Goal: Task Accomplishment & Management: Manage account settings

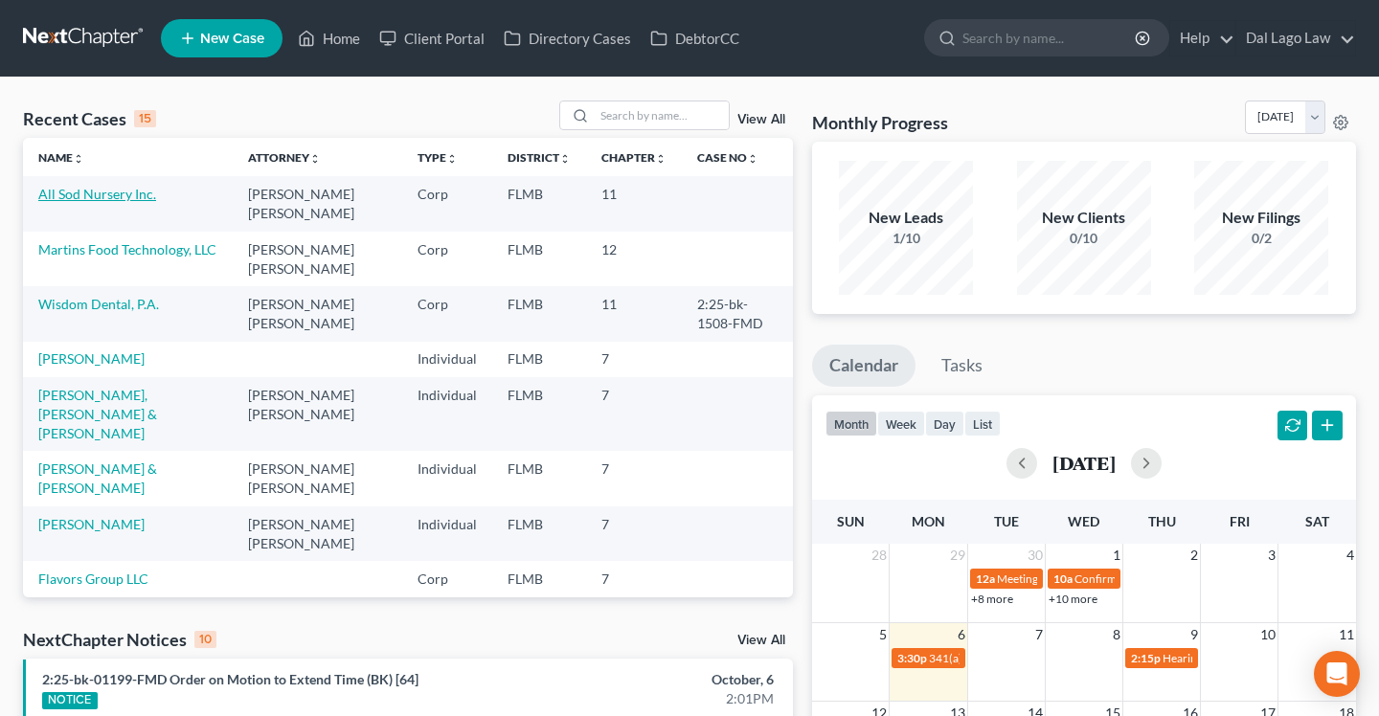
click at [128, 195] on link "All Sod Nursery Inc." at bounding box center [97, 194] width 118 height 16
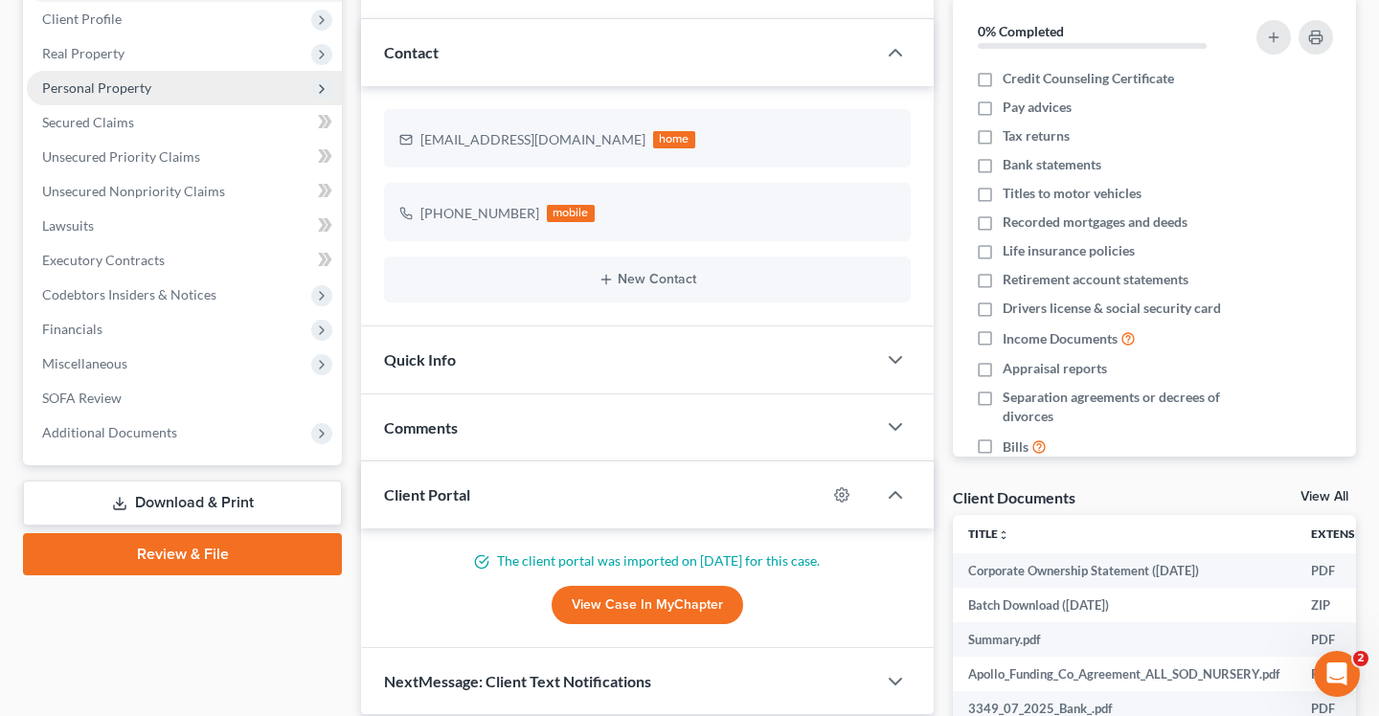
scroll to position [243, 0]
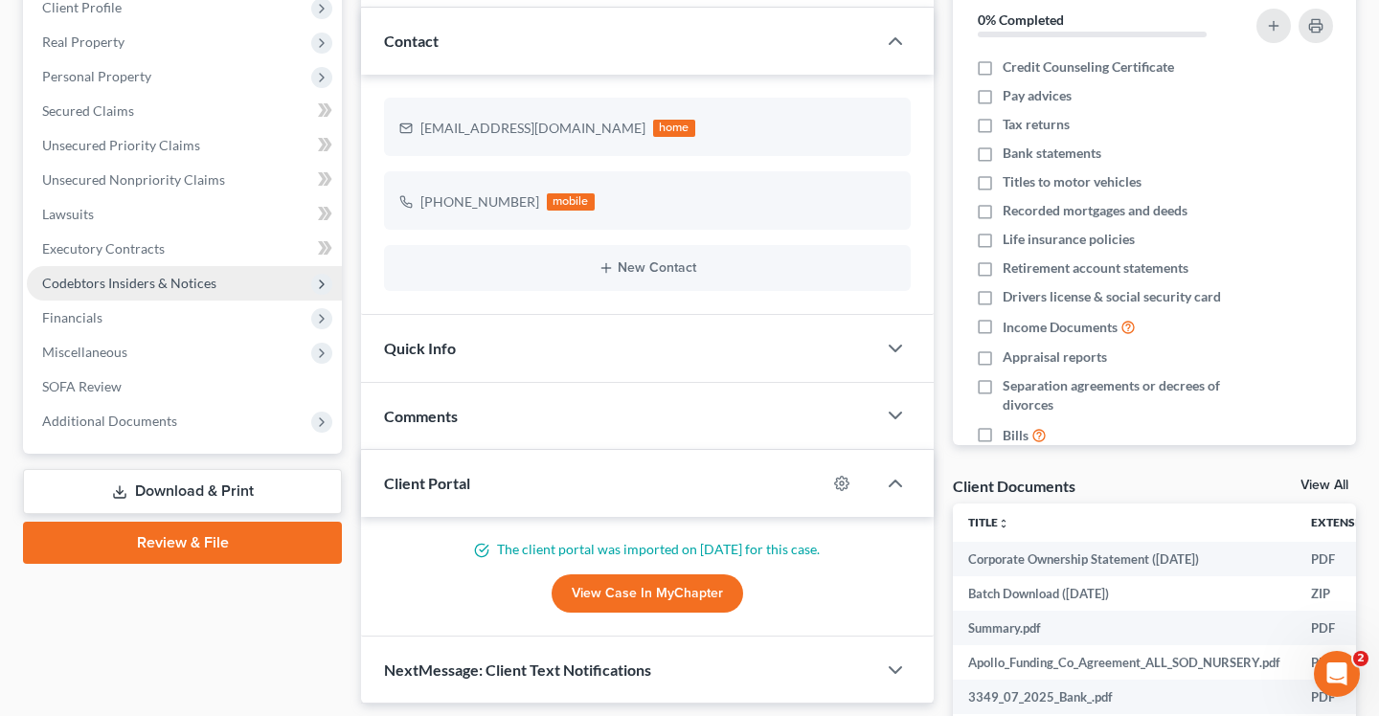
click at [209, 270] on span "Codebtors Insiders & Notices" at bounding box center [184, 283] width 315 height 34
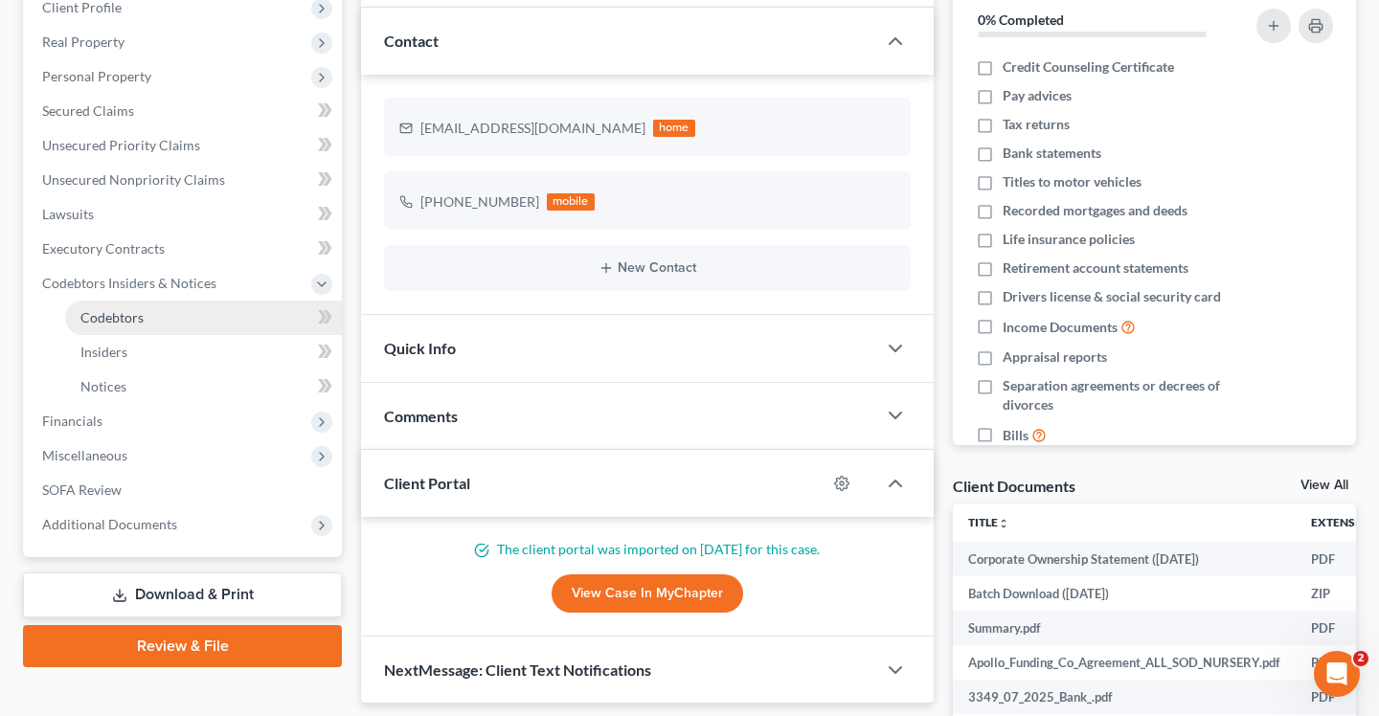
click at [183, 328] on link "Codebtors" at bounding box center [203, 318] width 277 height 34
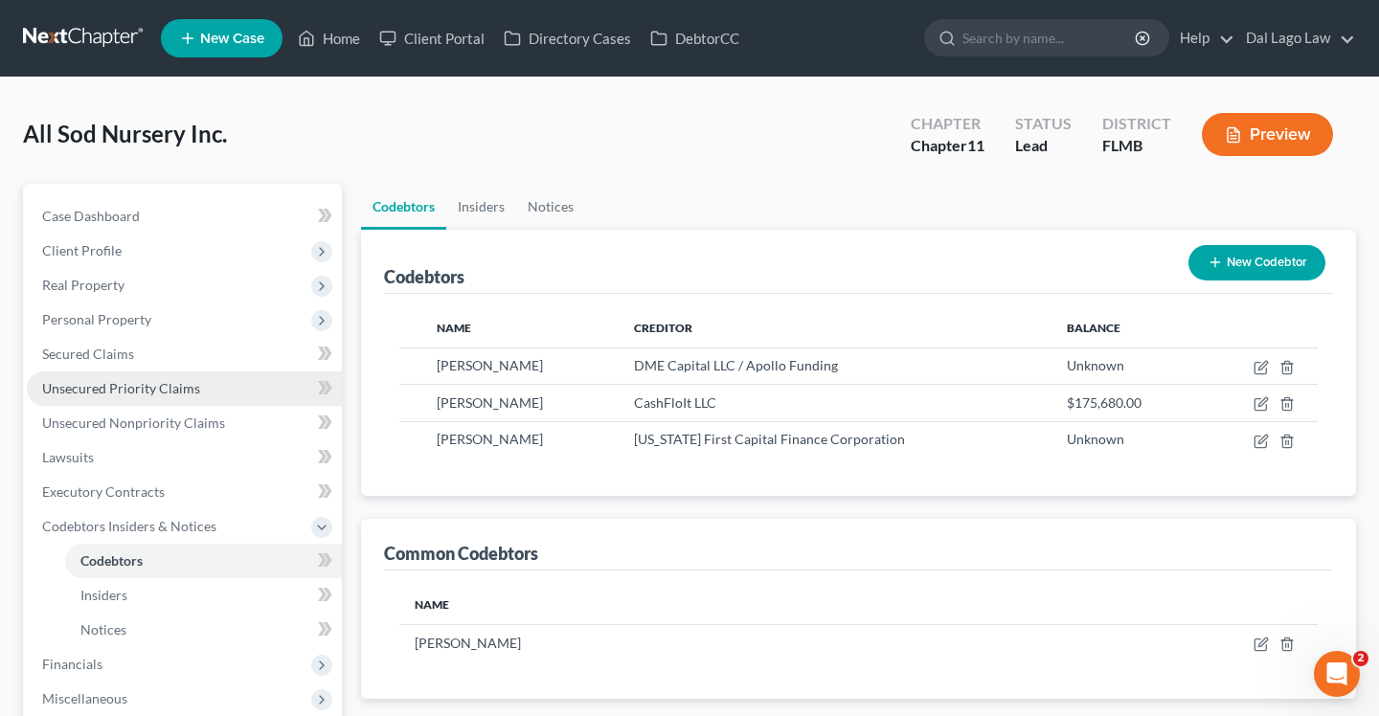
click at [112, 398] on link "Unsecured Priority Claims" at bounding box center [184, 389] width 315 height 34
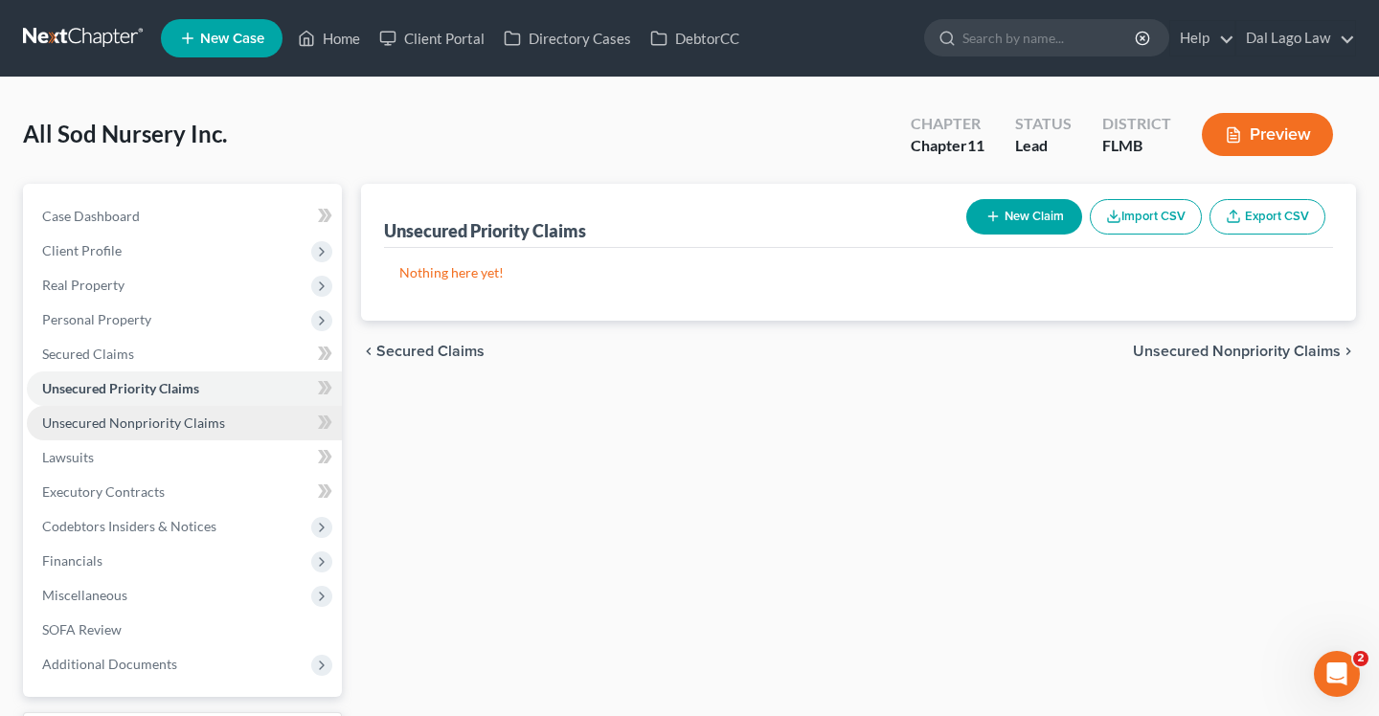
click at [142, 418] on span "Unsecured Nonpriority Claims" at bounding box center [133, 423] width 183 height 16
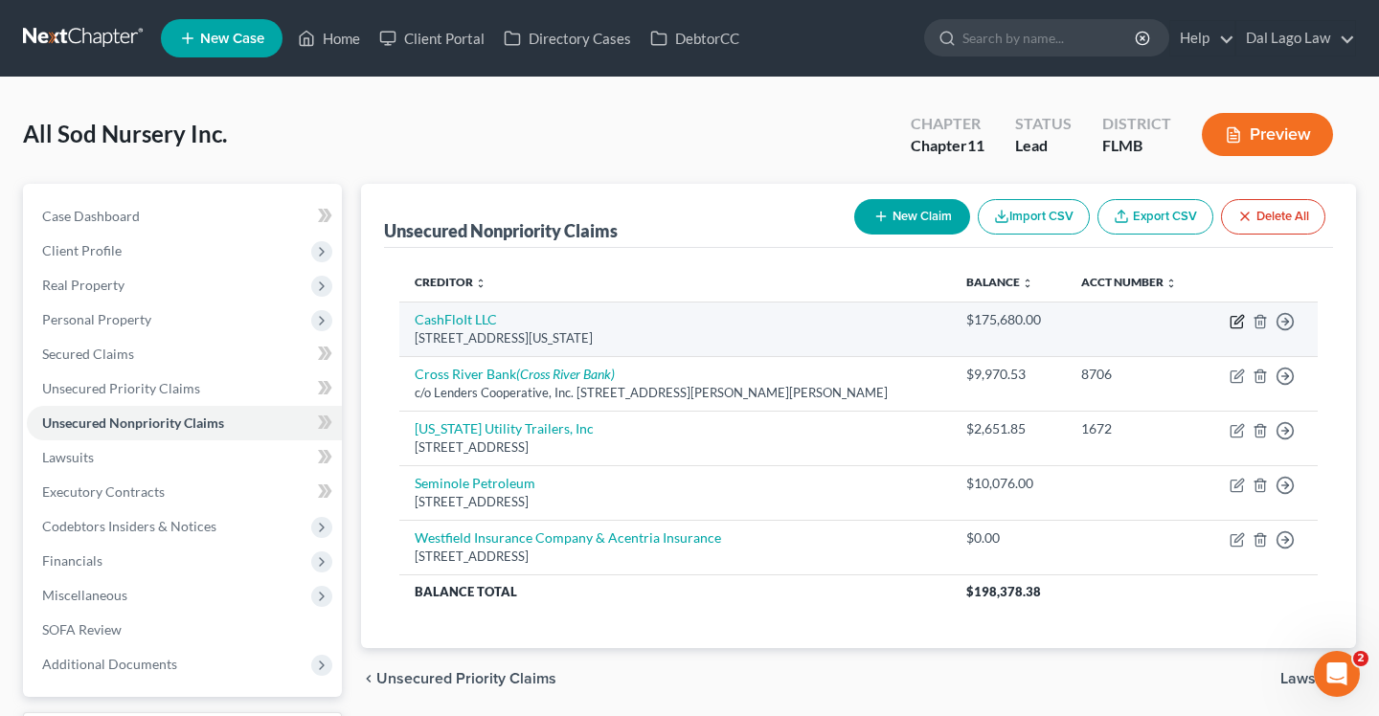
click at [1234, 318] on icon "button" at bounding box center [1237, 321] width 15 height 15
select select "35"
select select "17"
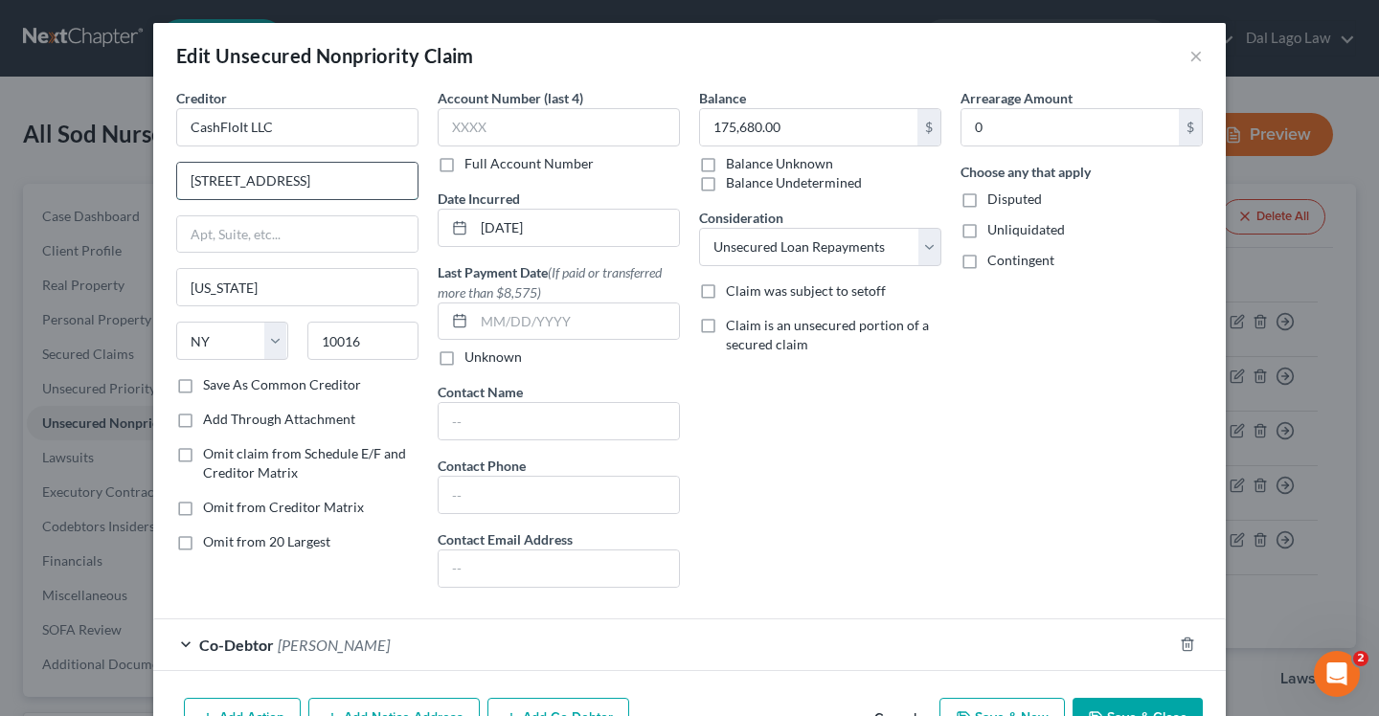
drag, startPoint x: 190, startPoint y: 179, endPoint x: 345, endPoint y: 184, distance: 155.2
click at [345, 184] on input "33 East 33rd street" at bounding box center [297, 181] width 240 height 36
click at [884, 610] on form "Creditor * CashFloIt LLC 33 East 33rd street New York State AL AK AR AZ CA CO C…" at bounding box center [689, 379] width 1027 height 583
click at [246, 242] on input "text" at bounding box center [297, 234] width 240 height 36
click at [187, 235] on input "901" at bounding box center [297, 234] width 240 height 36
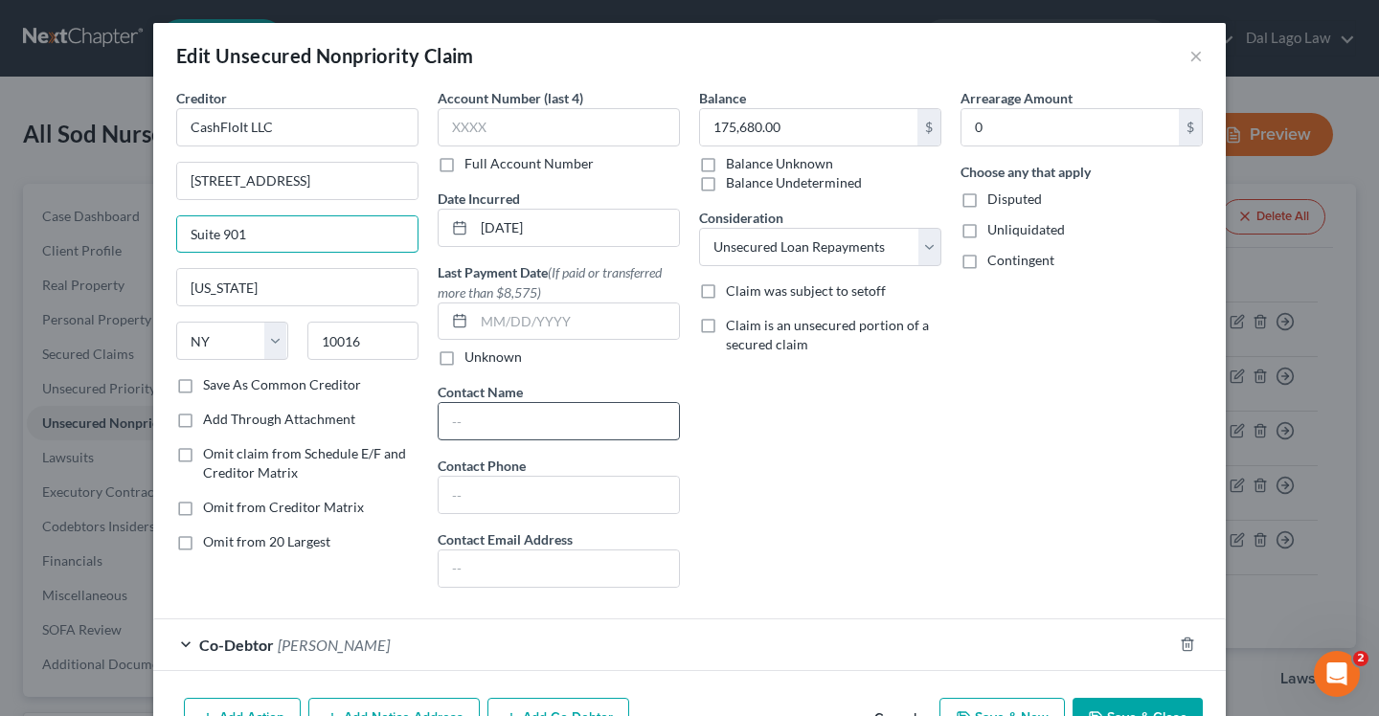
scroll to position [115, 0]
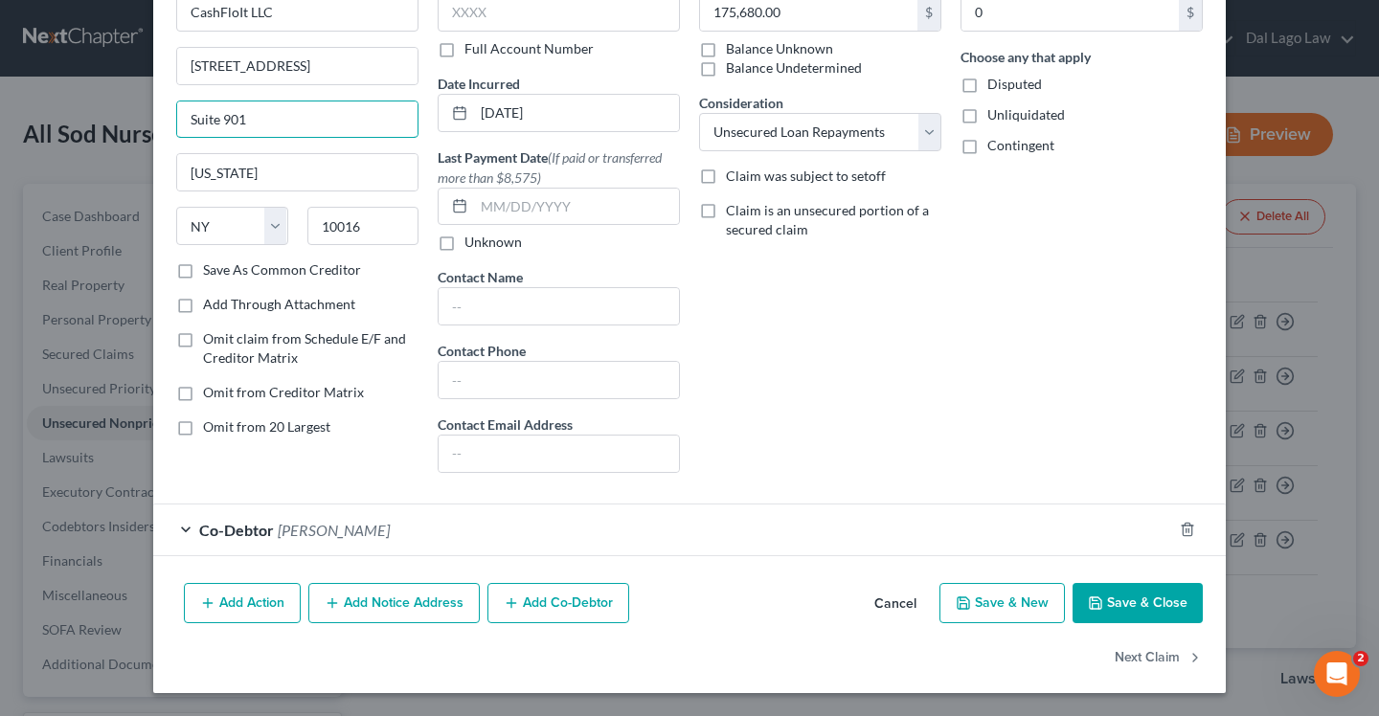
type input "Suite 901"
click at [1122, 602] on button "Save & Close" at bounding box center [1138, 603] width 130 height 40
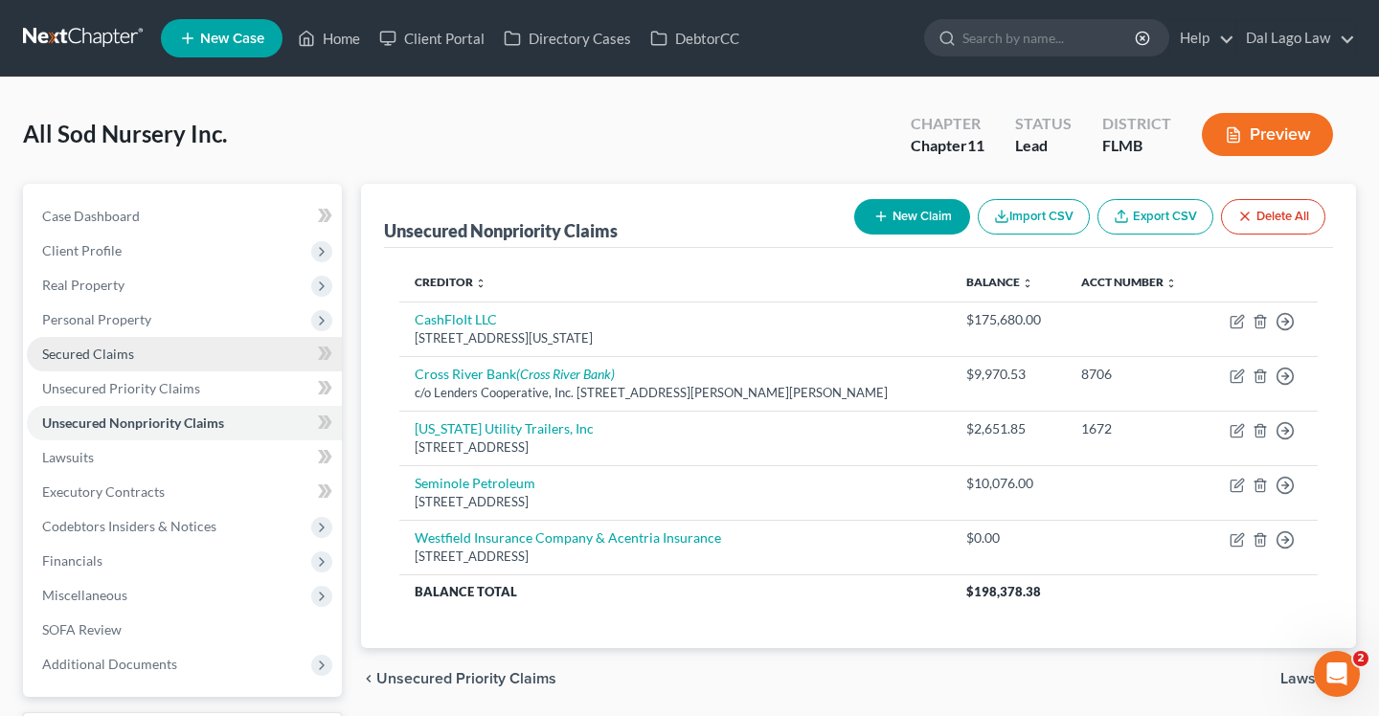
click at [89, 366] on link "Secured Claims" at bounding box center [184, 354] width 315 height 34
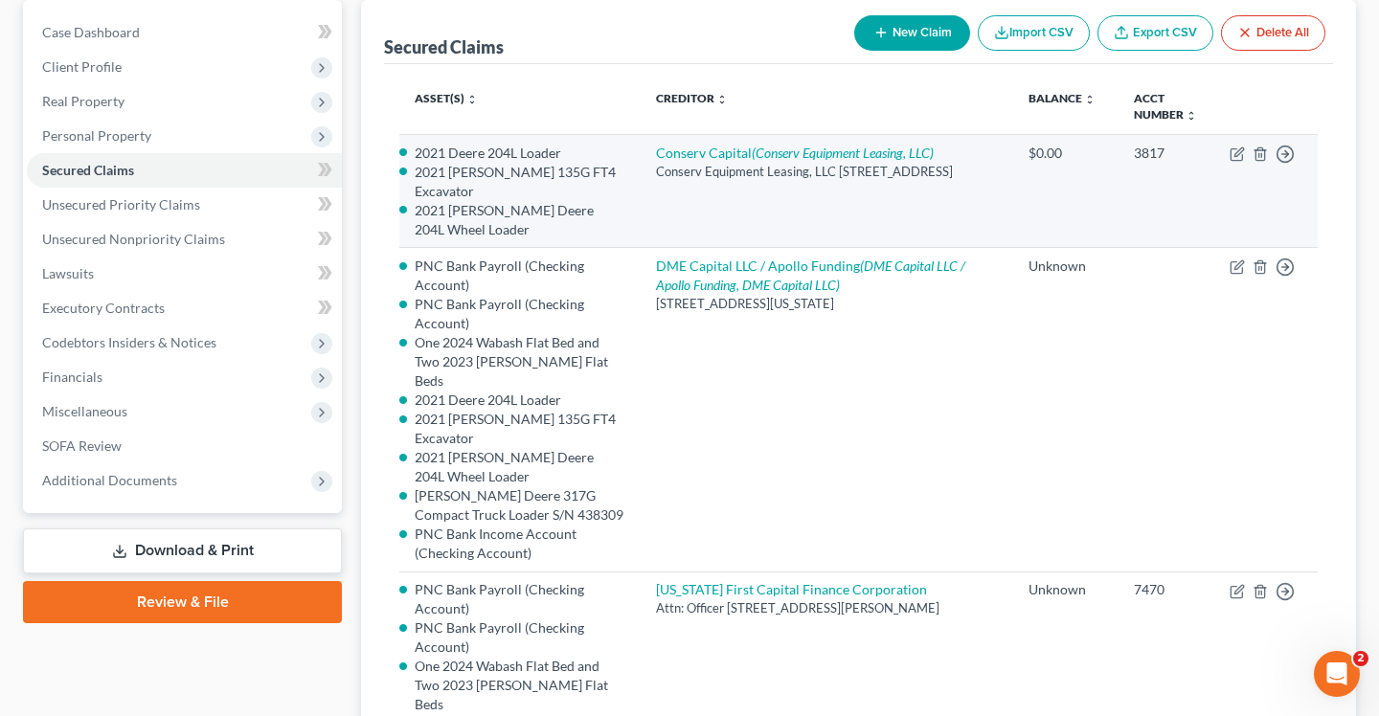
scroll to position [185, 0]
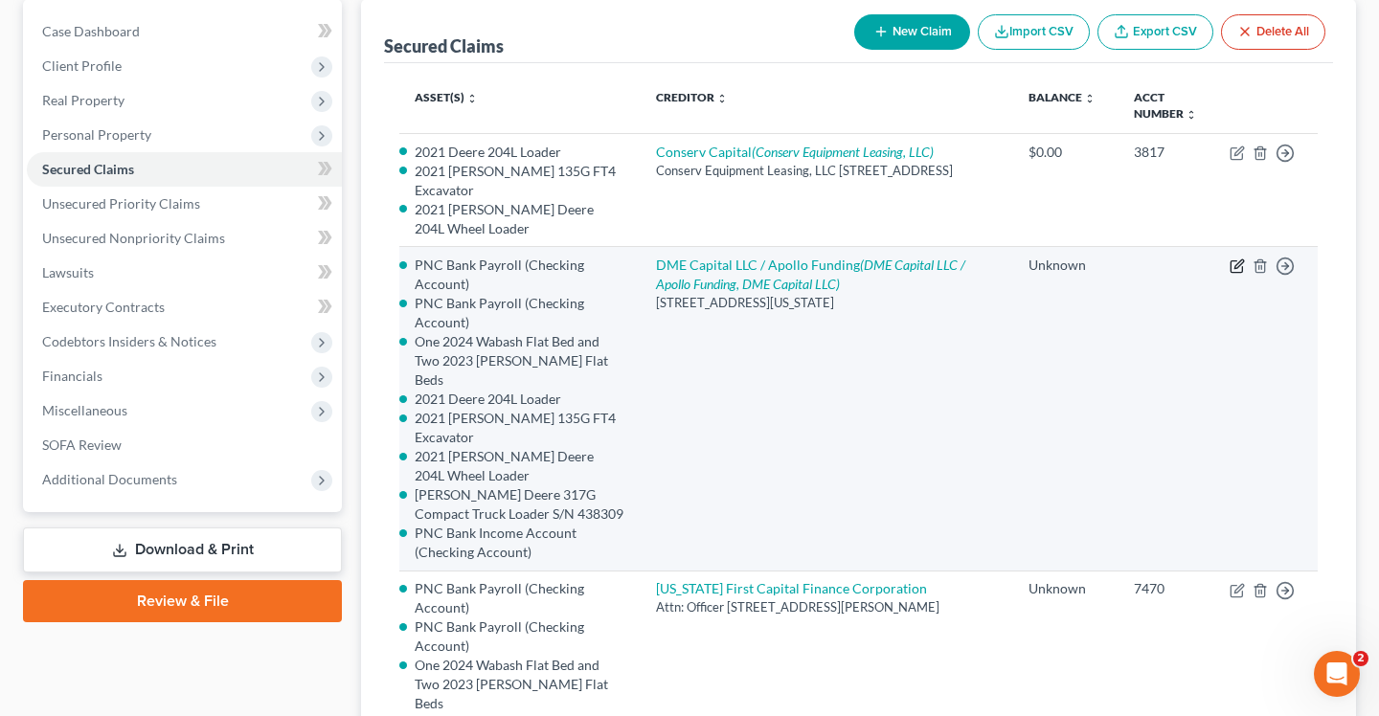
click at [1237, 261] on icon "button" at bounding box center [1239, 265] width 9 height 9
select select "35"
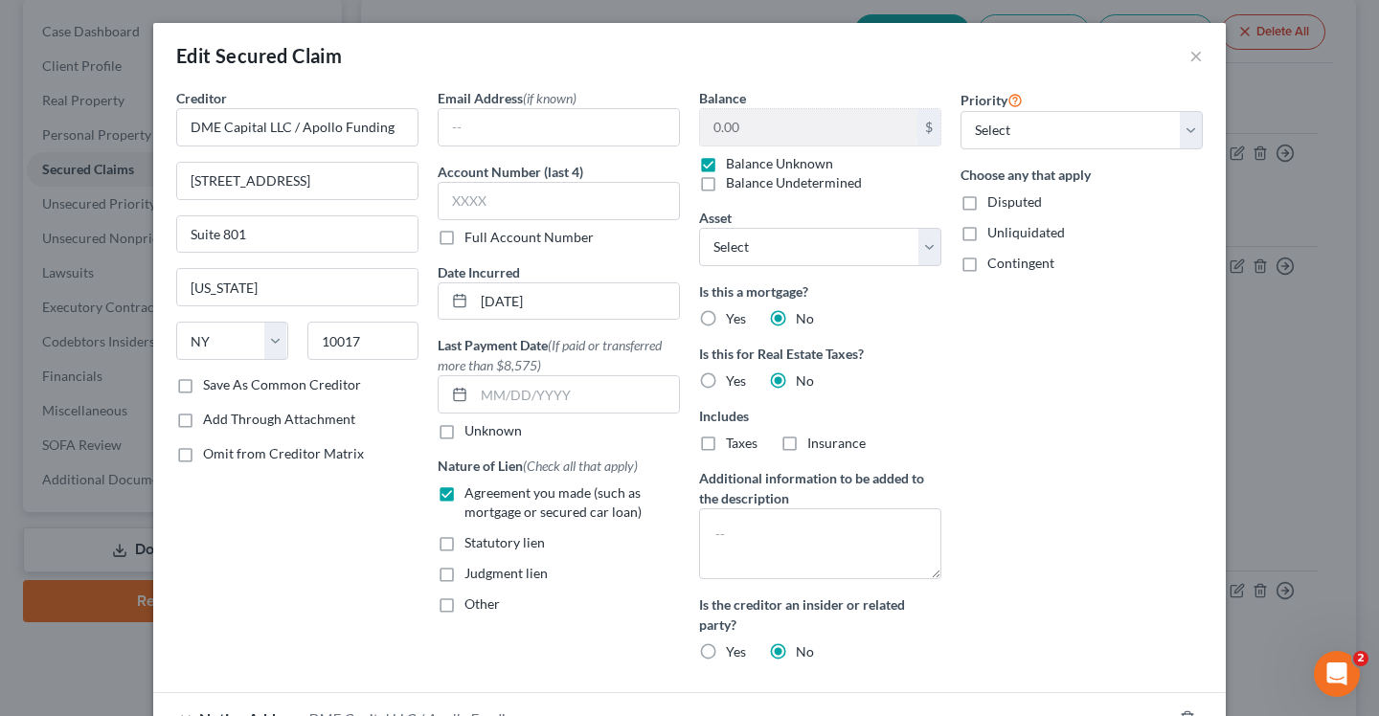
scroll to position [293, 0]
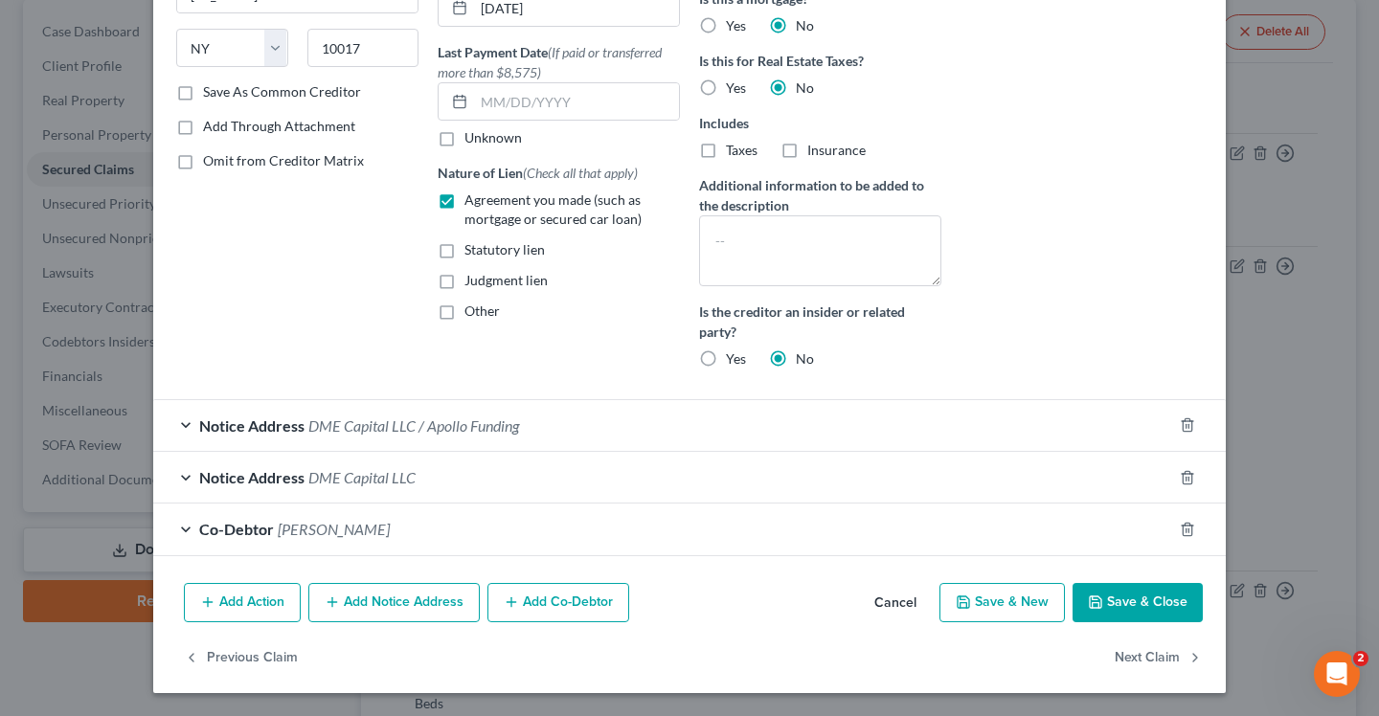
click at [190, 474] on div "Notice Address DME Capital LLC" at bounding box center [662, 477] width 1019 height 51
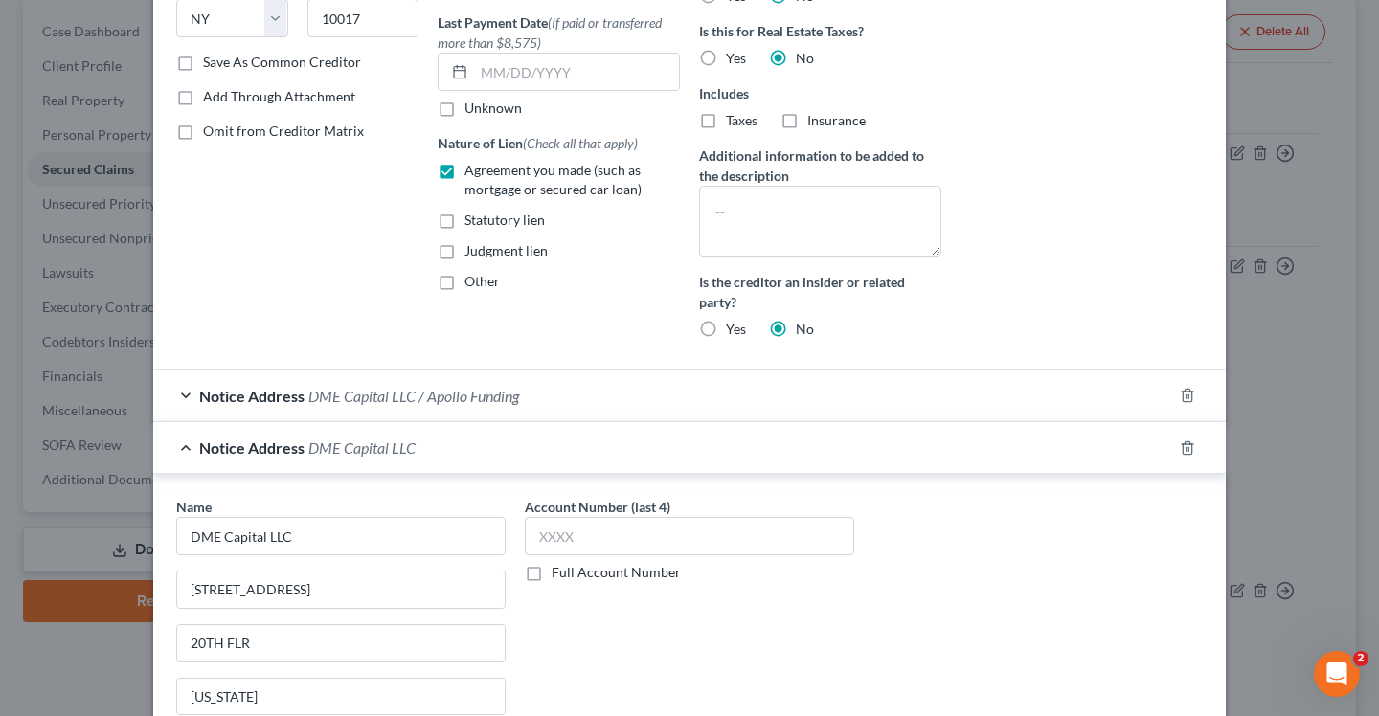
scroll to position [386, 0]
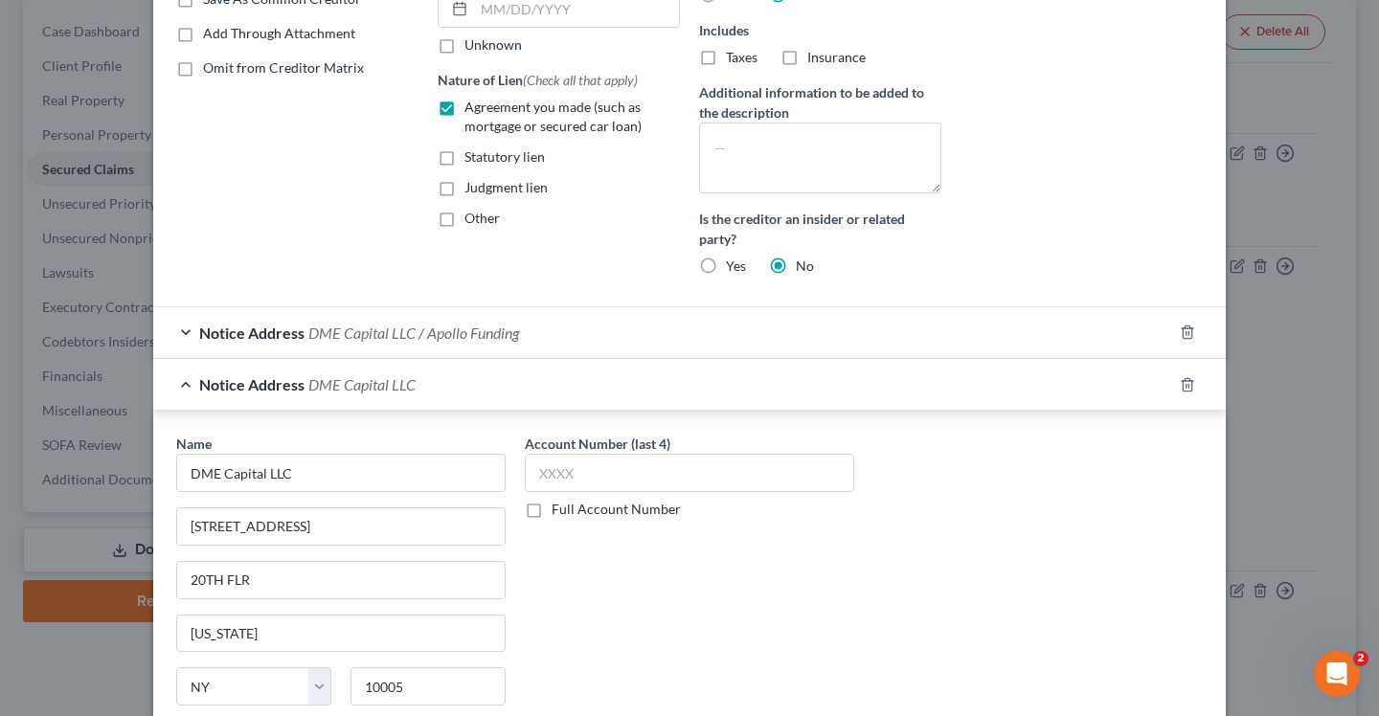
select select "2836168"
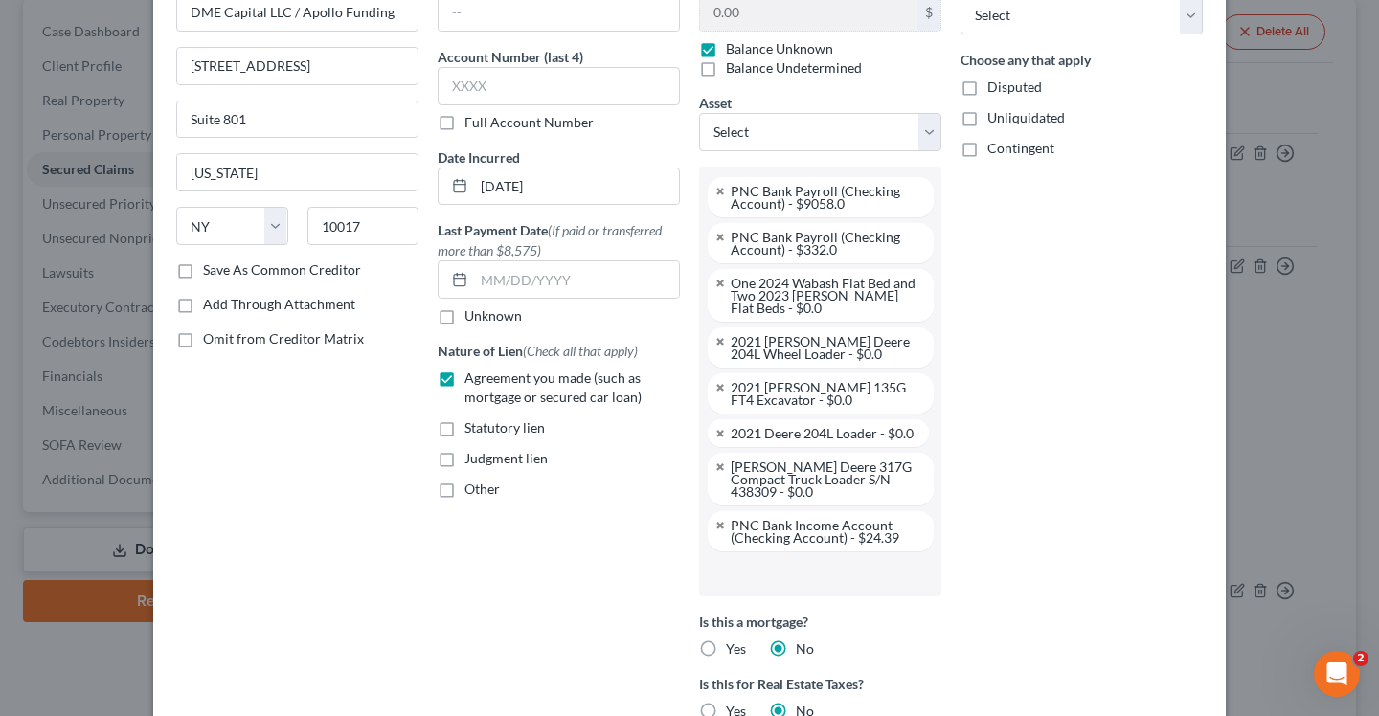
scroll to position [0, 0]
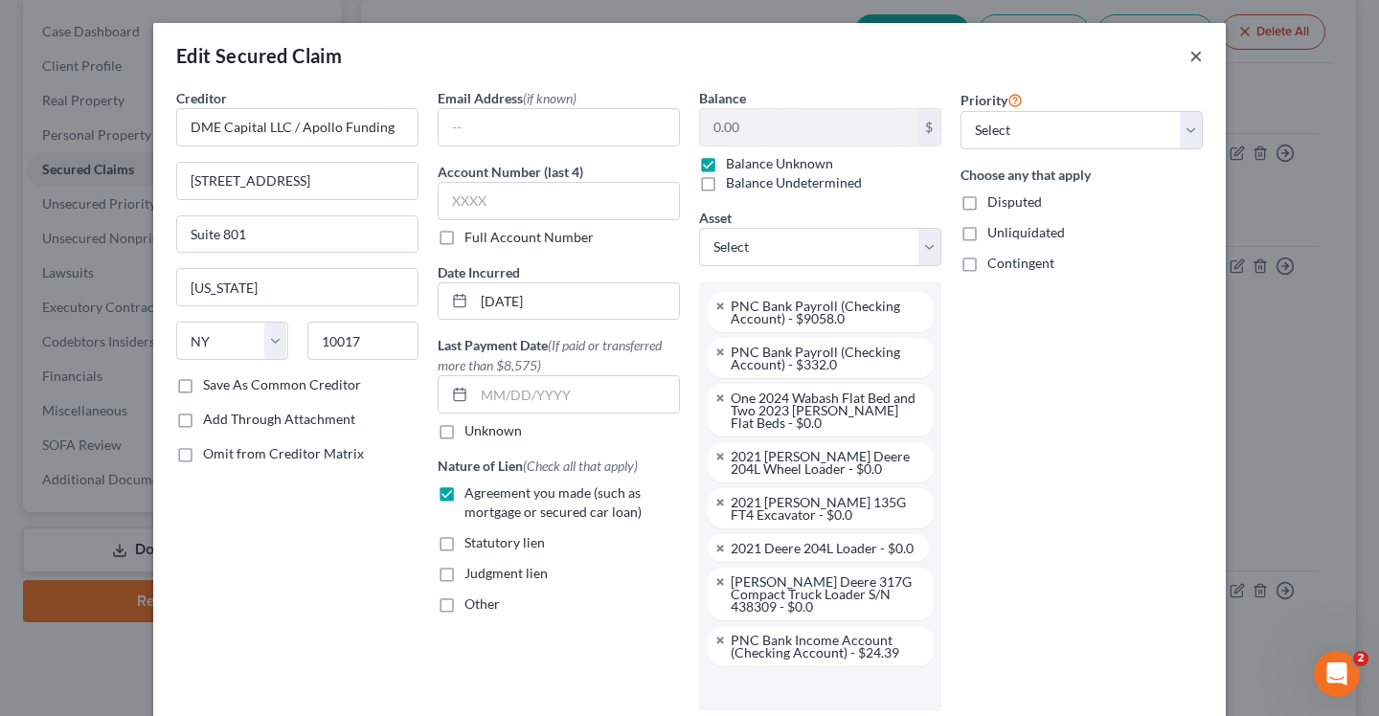
click at [1198, 56] on button "×" at bounding box center [1196, 55] width 13 height 23
